Goal: Task Accomplishment & Management: Manage account settings

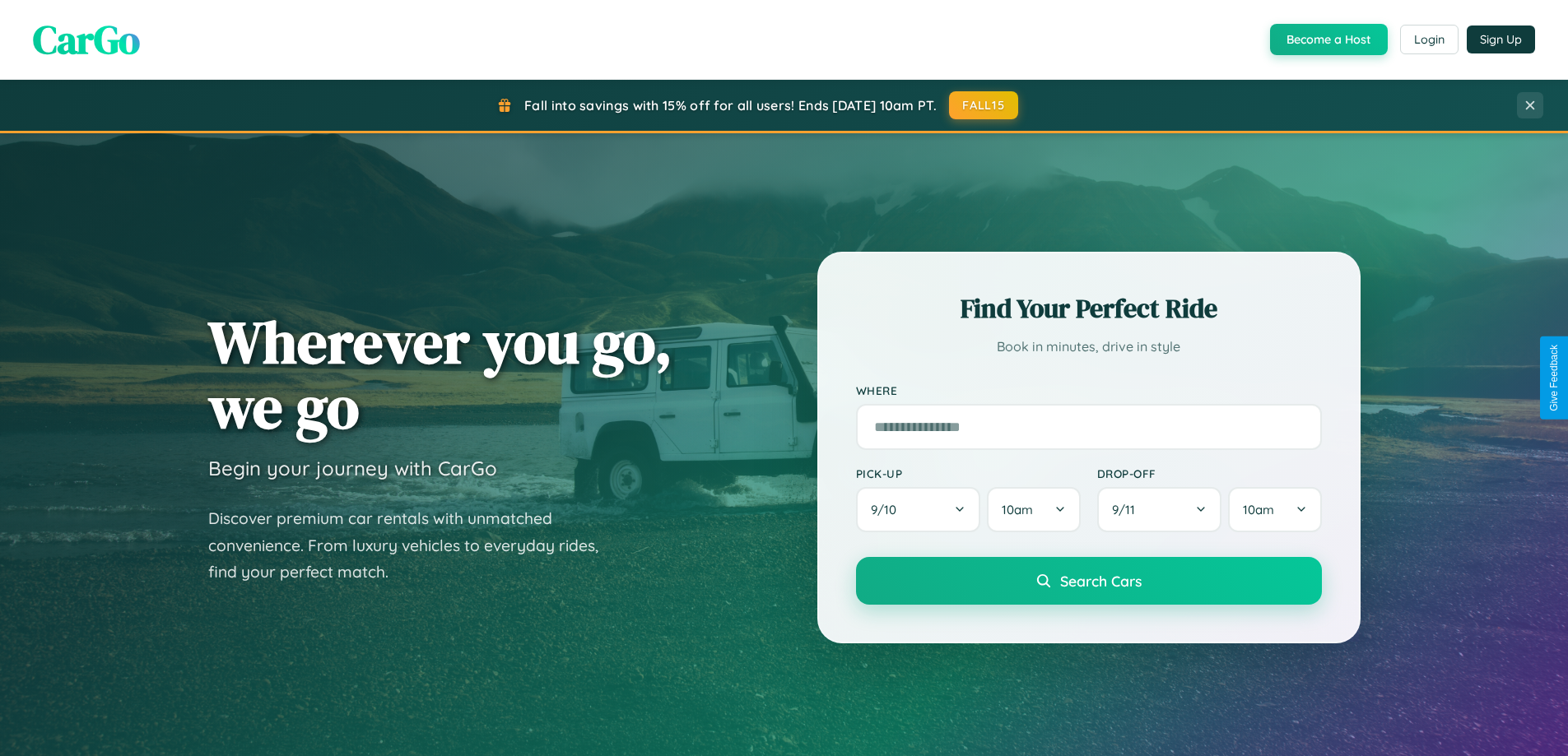
scroll to position [710, 0]
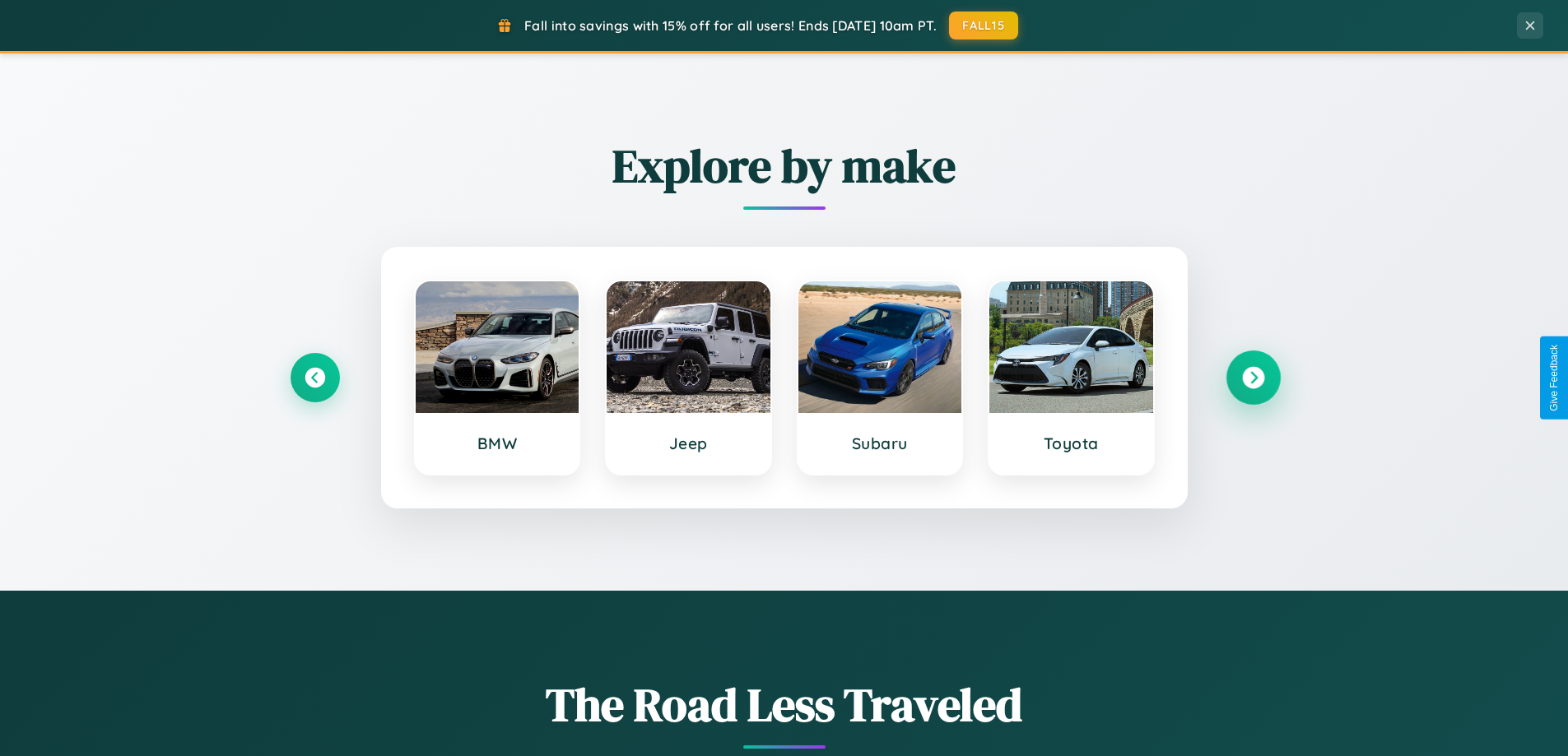
click at [1252, 378] on icon at bounding box center [1252, 378] width 22 height 22
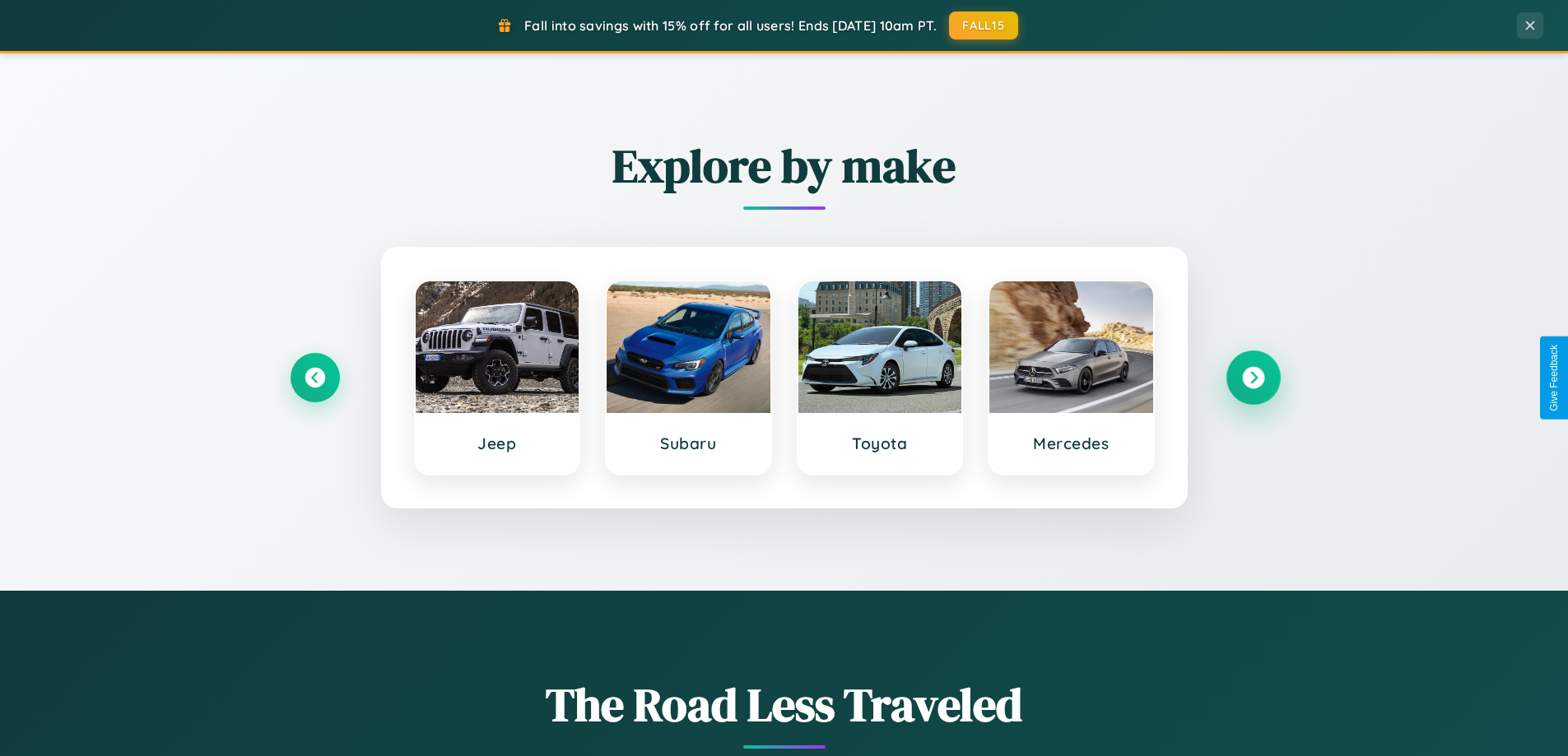
click at [1252, 378] on icon at bounding box center [1252, 378] width 22 height 22
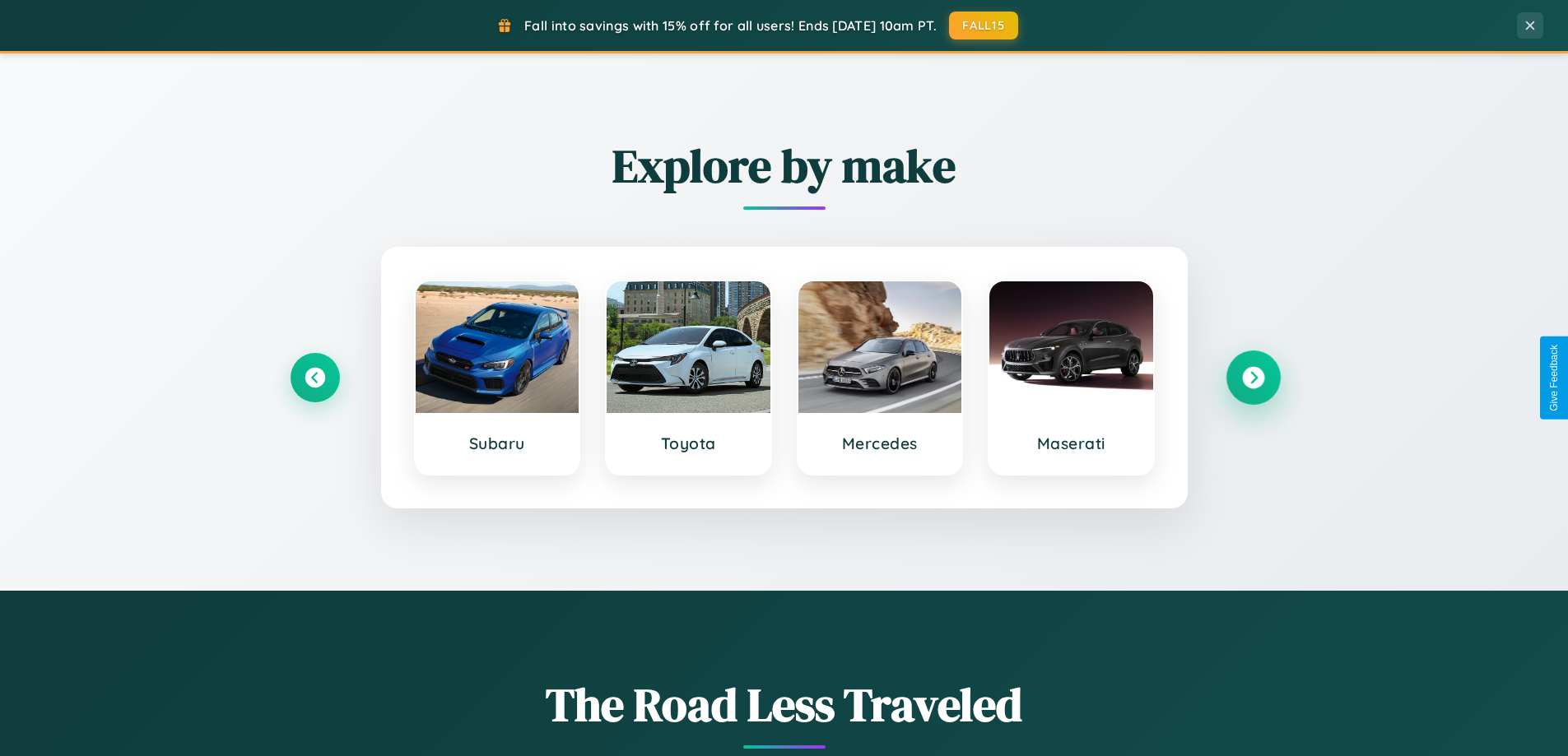
click at [1252, 378] on icon at bounding box center [1252, 378] width 22 height 22
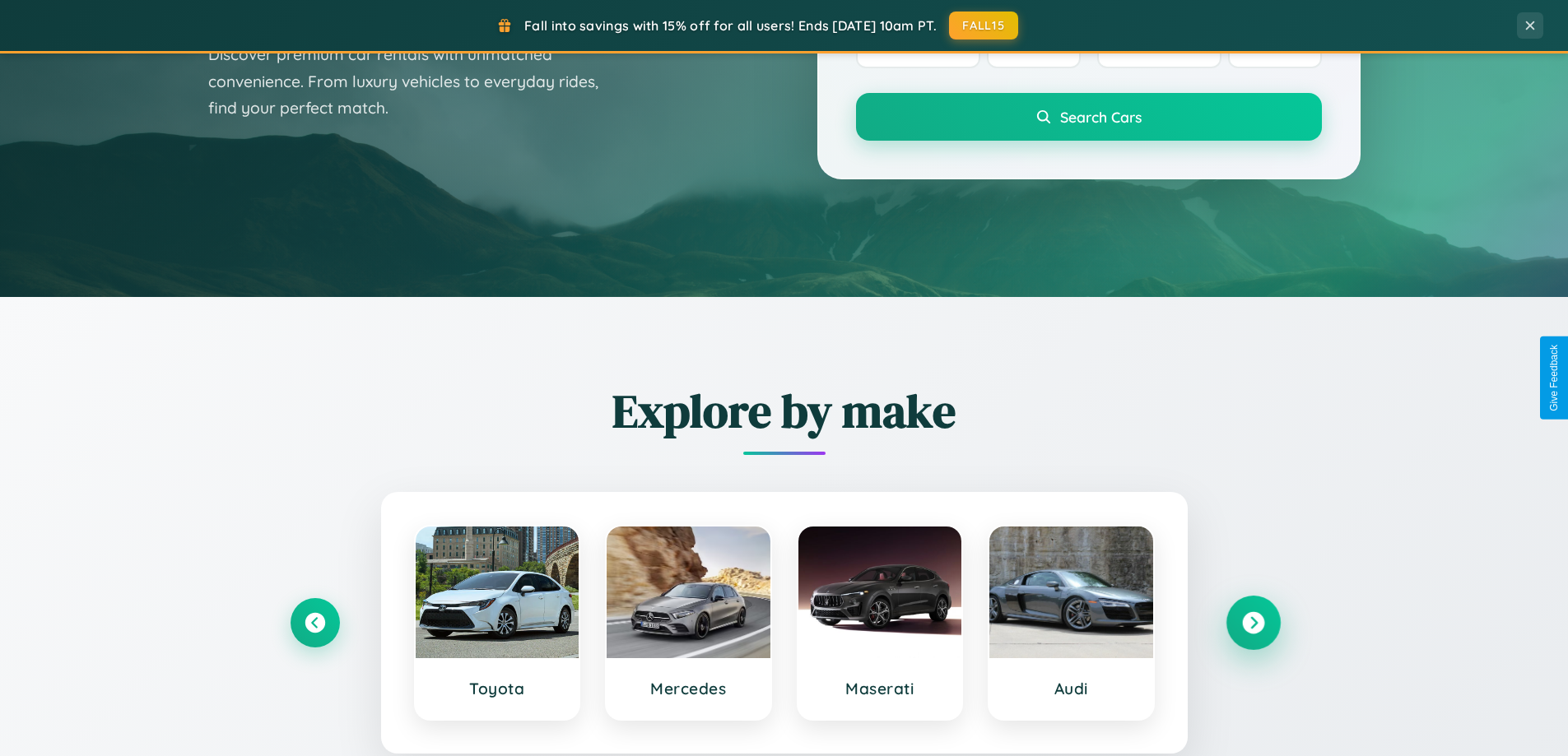
scroll to position [0, 0]
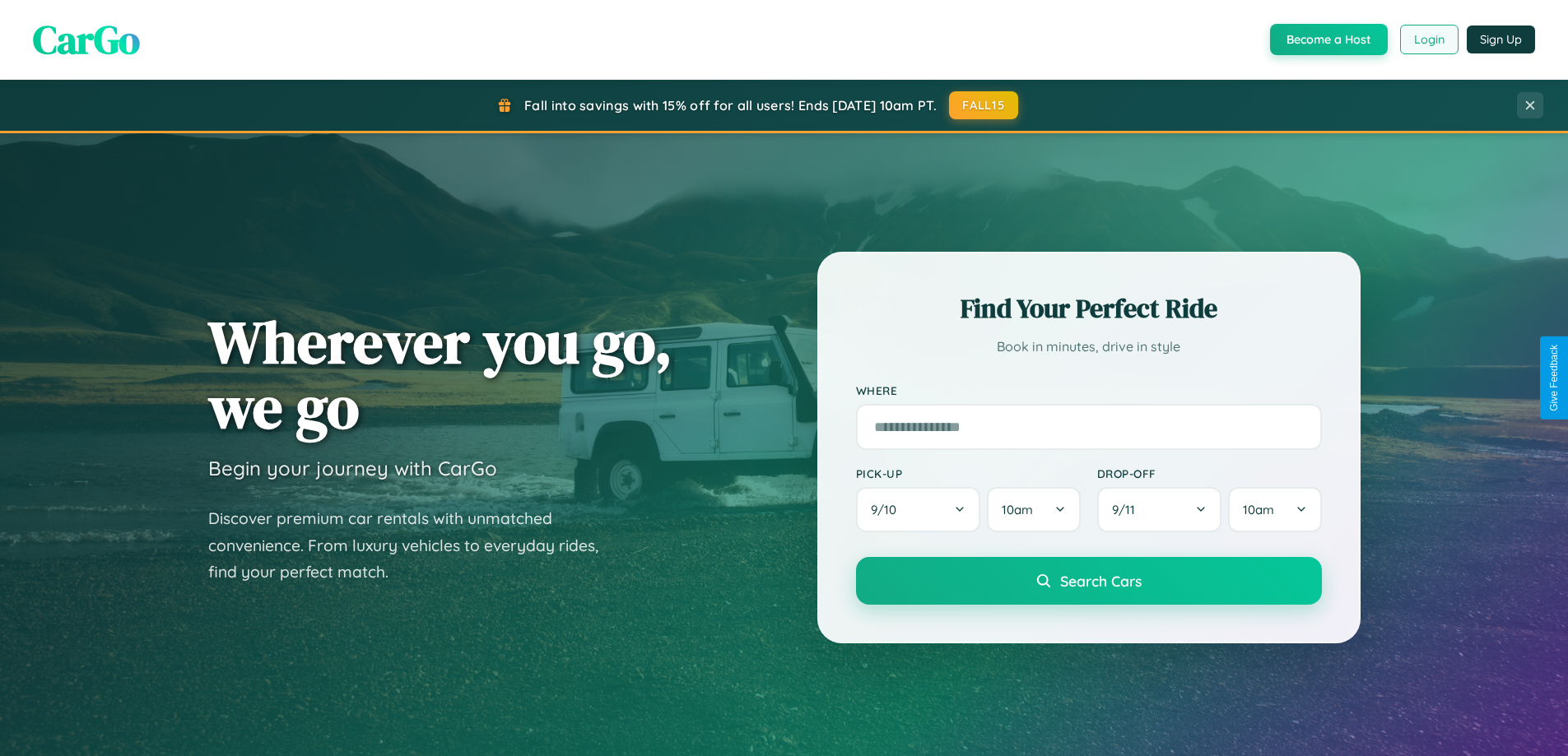
click at [1429, 39] on button "Login" at bounding box center [1429, 39] width 59 height 30
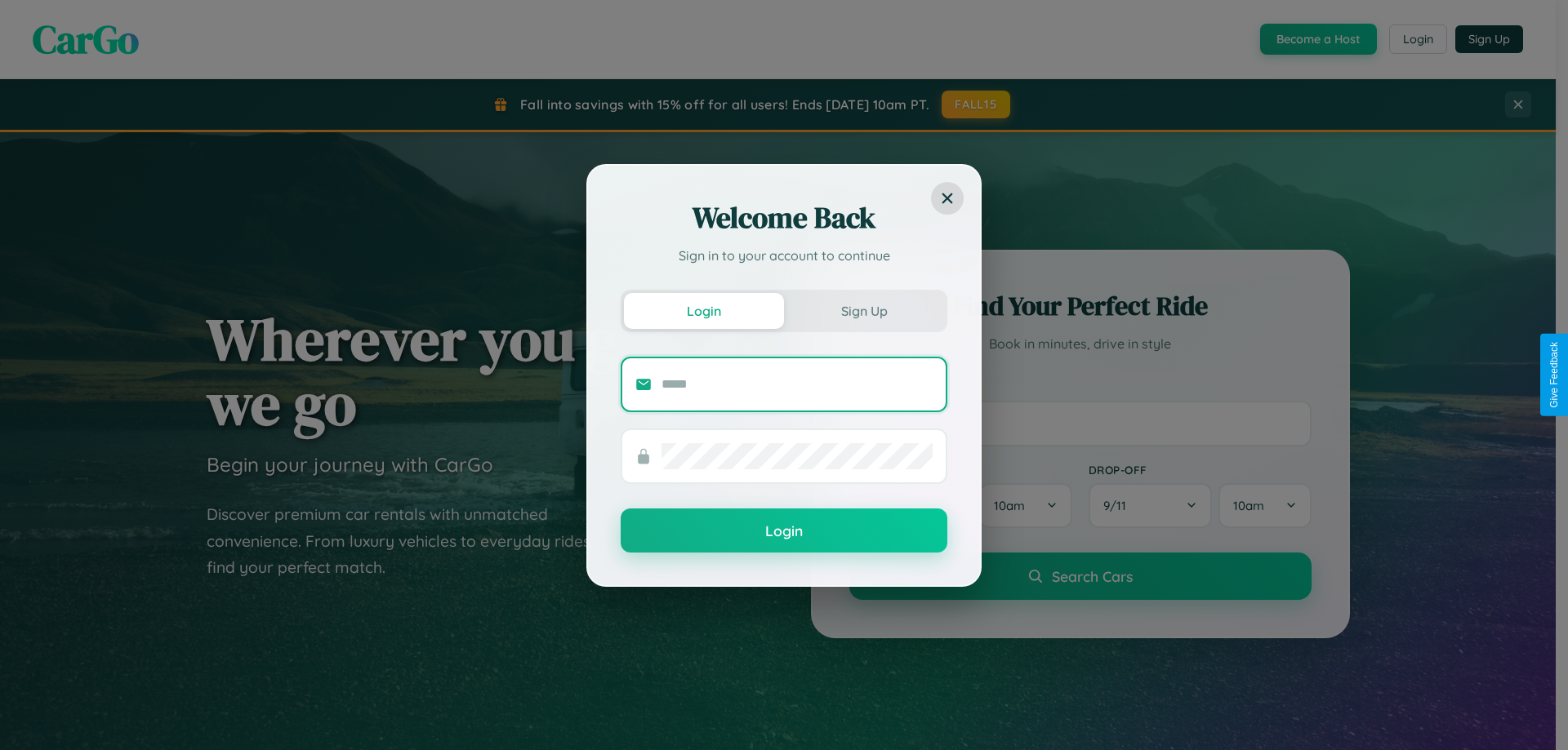
click at [797, 384] on input "text" at bounding box center [797, 384] width 271 height 26
type input "**********"
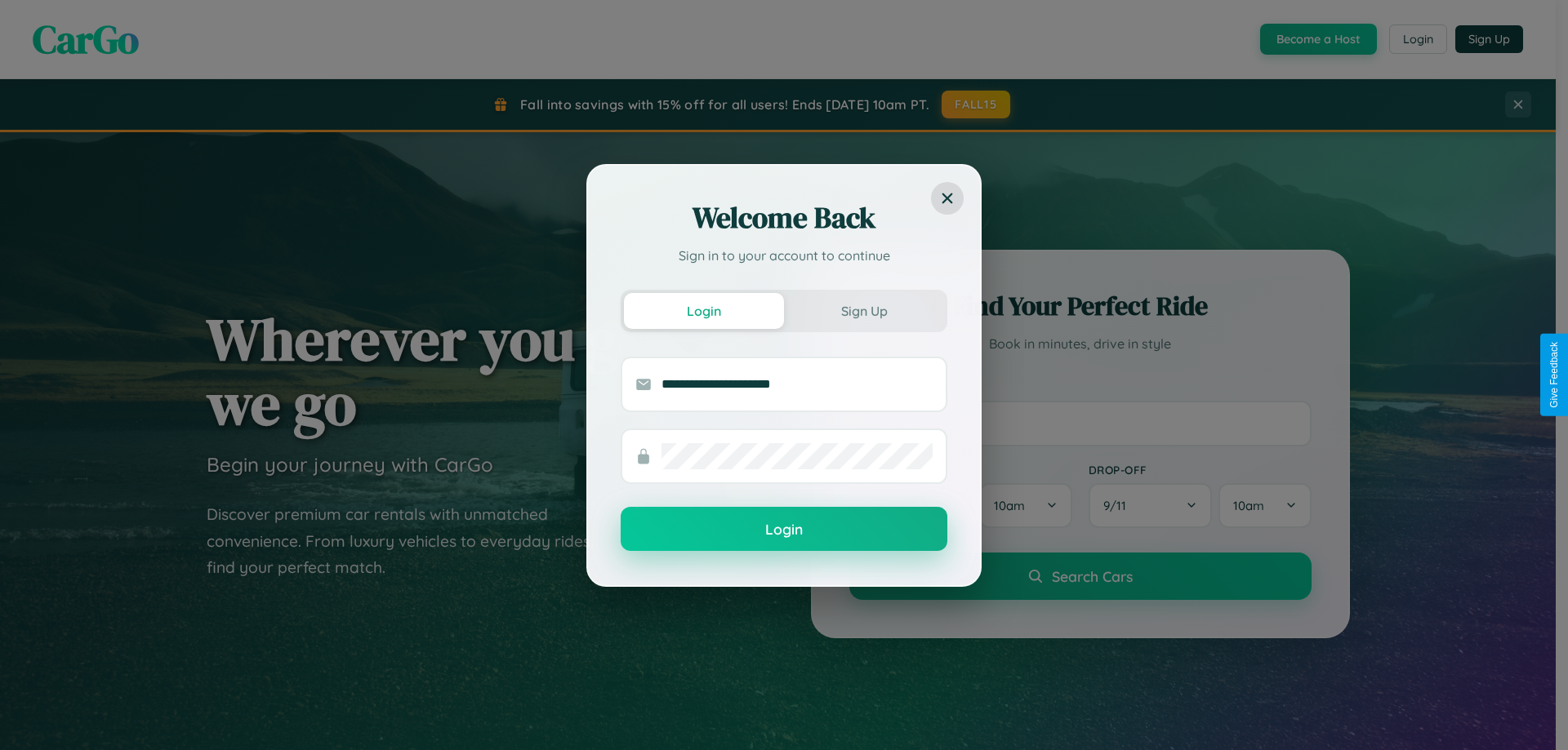
click at [784, 530] on button "Login" at bounding box center [784, 529] width 326 height 44
